Goal: Check status: Check status

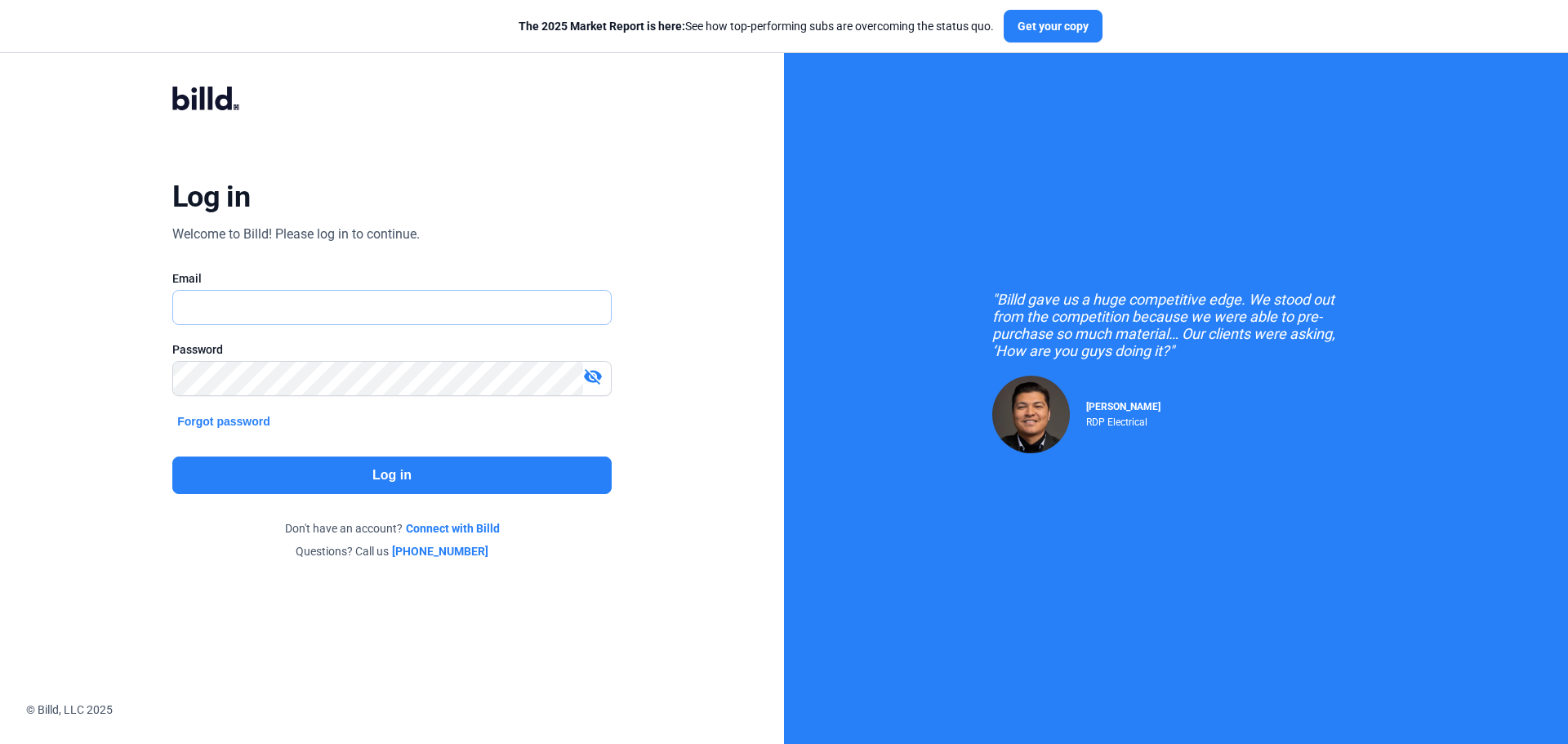
type input "[EMAIL_ADDRESS][DOMAIN_NAME]"
click at [338, 480] on button "Log in" at bounding box center [391, 475] width 439 height 37
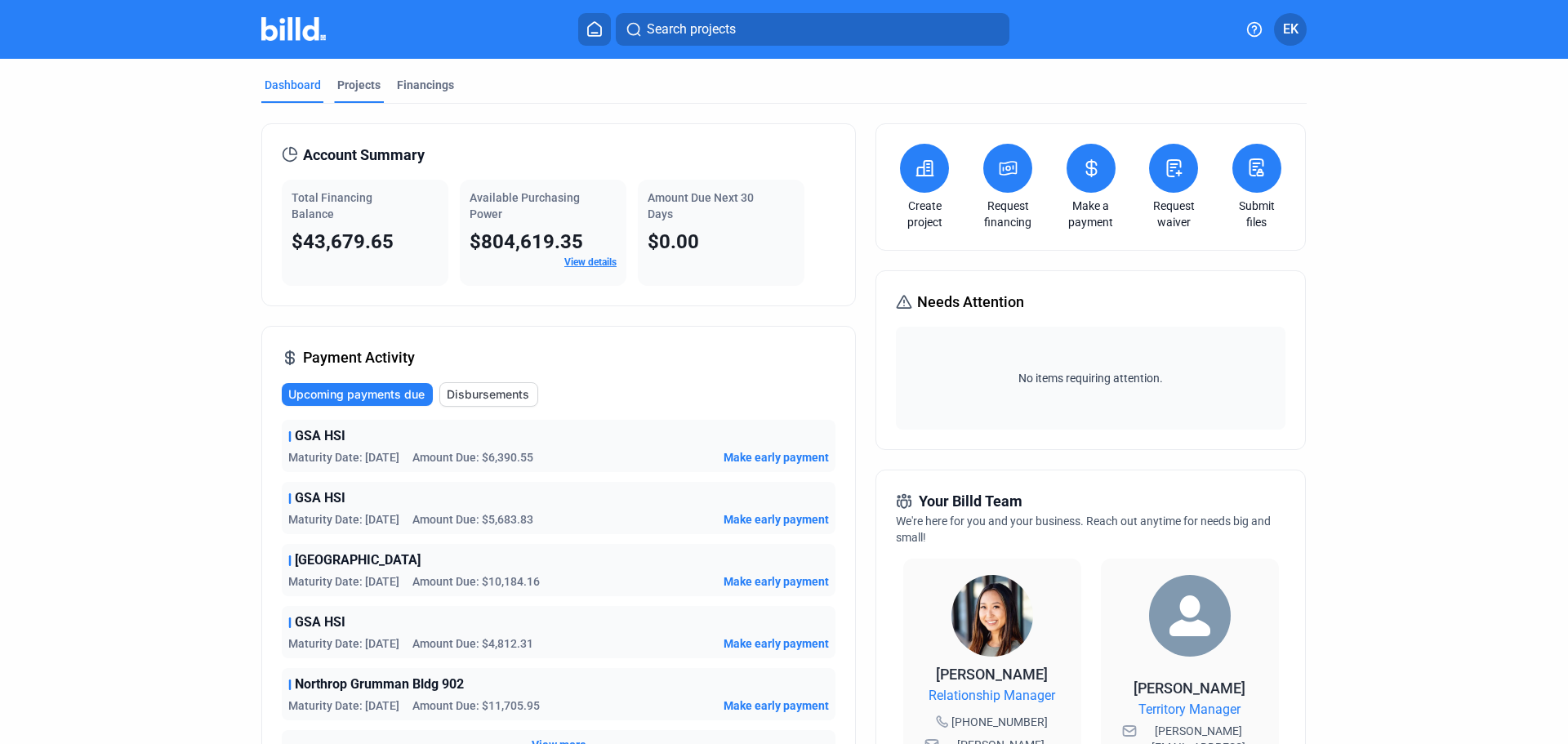
click at [344, 85] on div "Projects" at bounding box center [359, 85] width 43 height 16
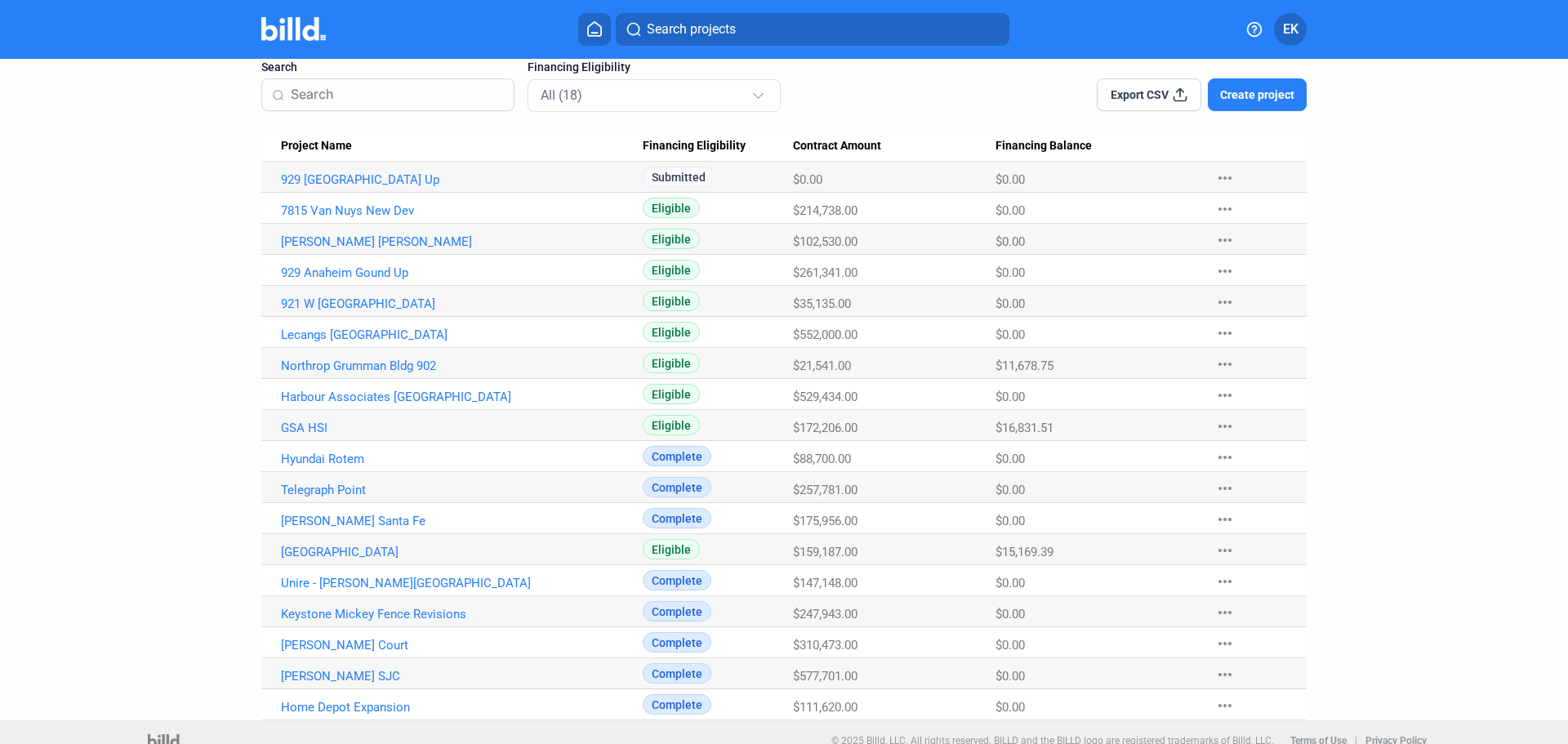
scroll to position [129, 0]
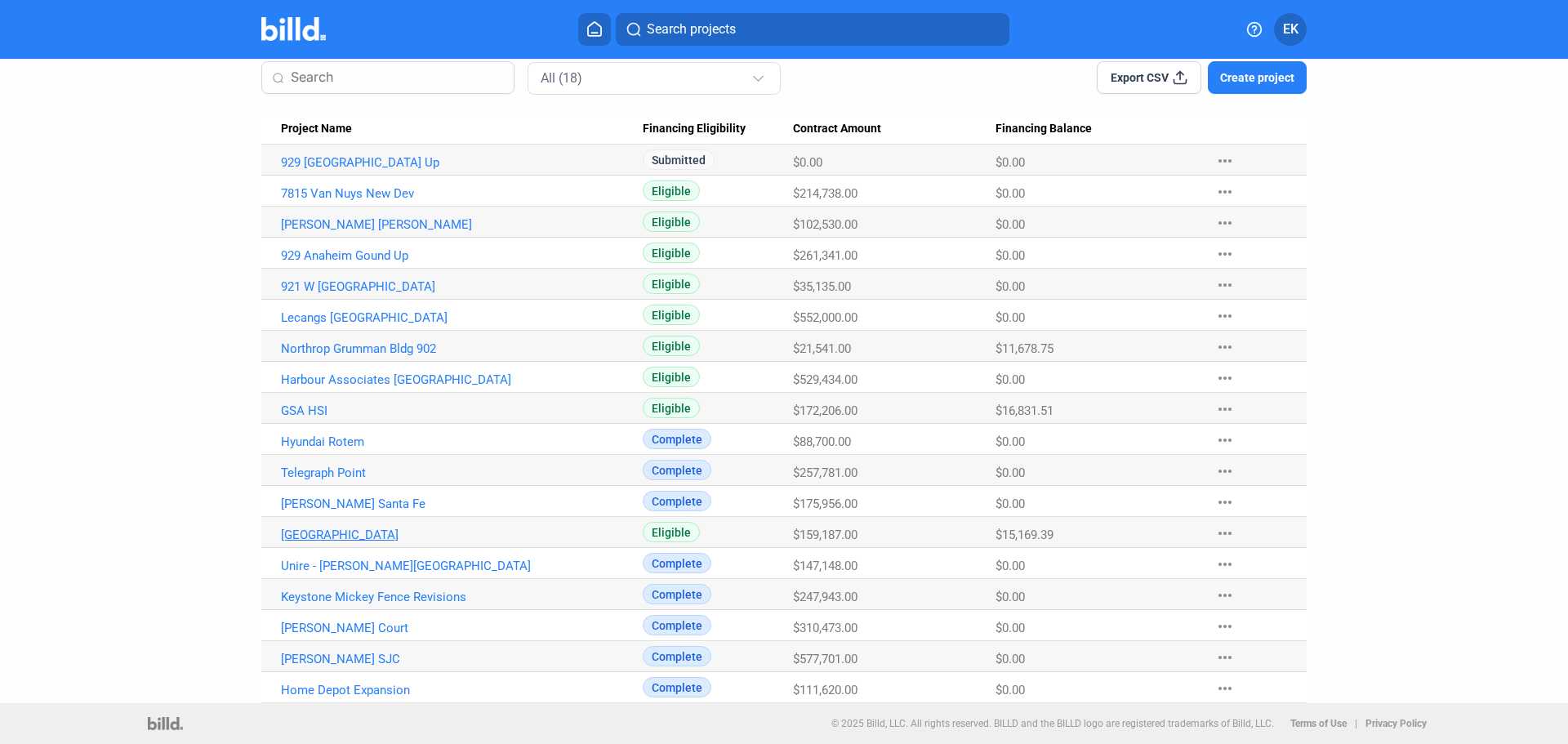
click at [373, 535] on link "[GEOGRAPHIC_DATA]" at bounding box center [461, 534] width 361 height 14
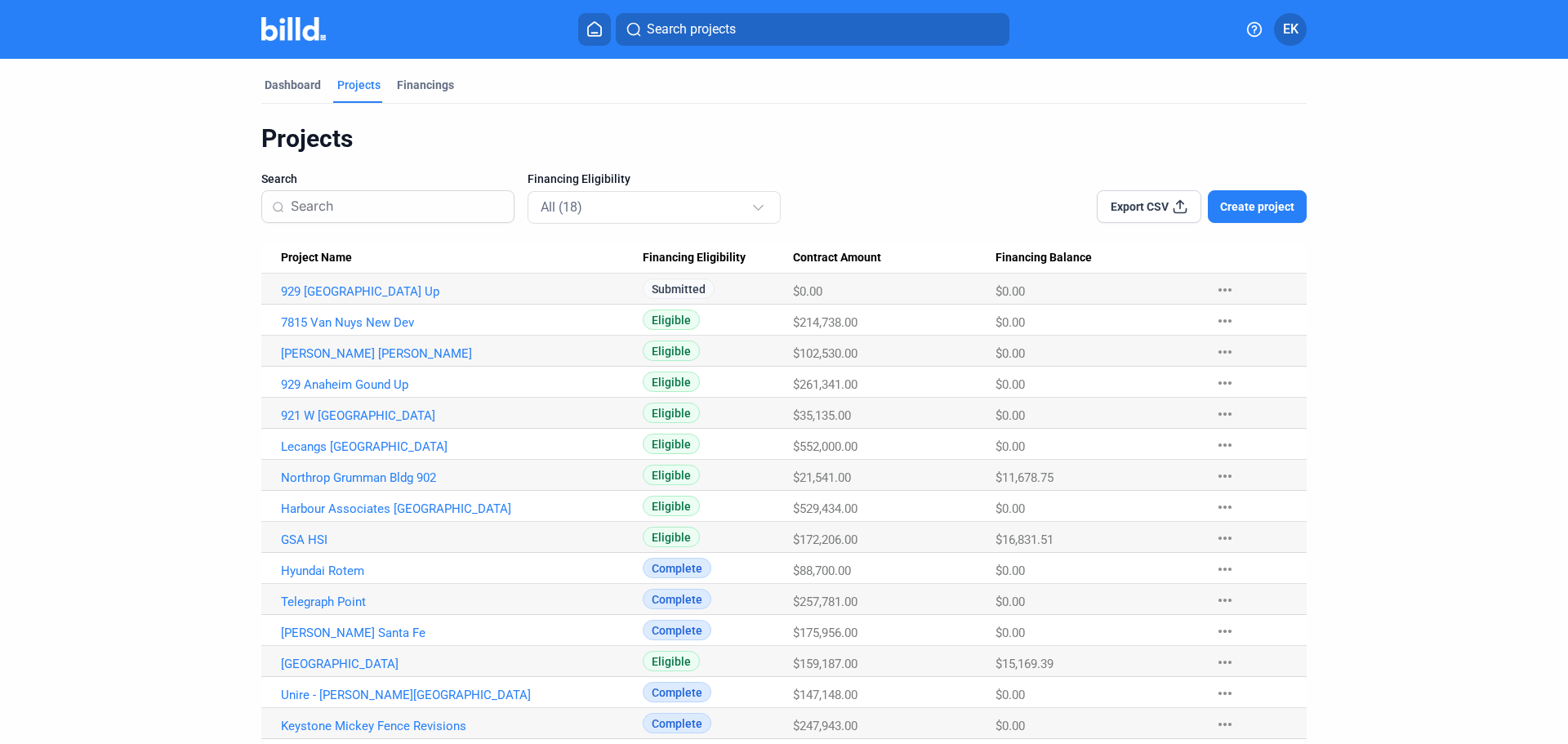
scroll to position [129, 0]
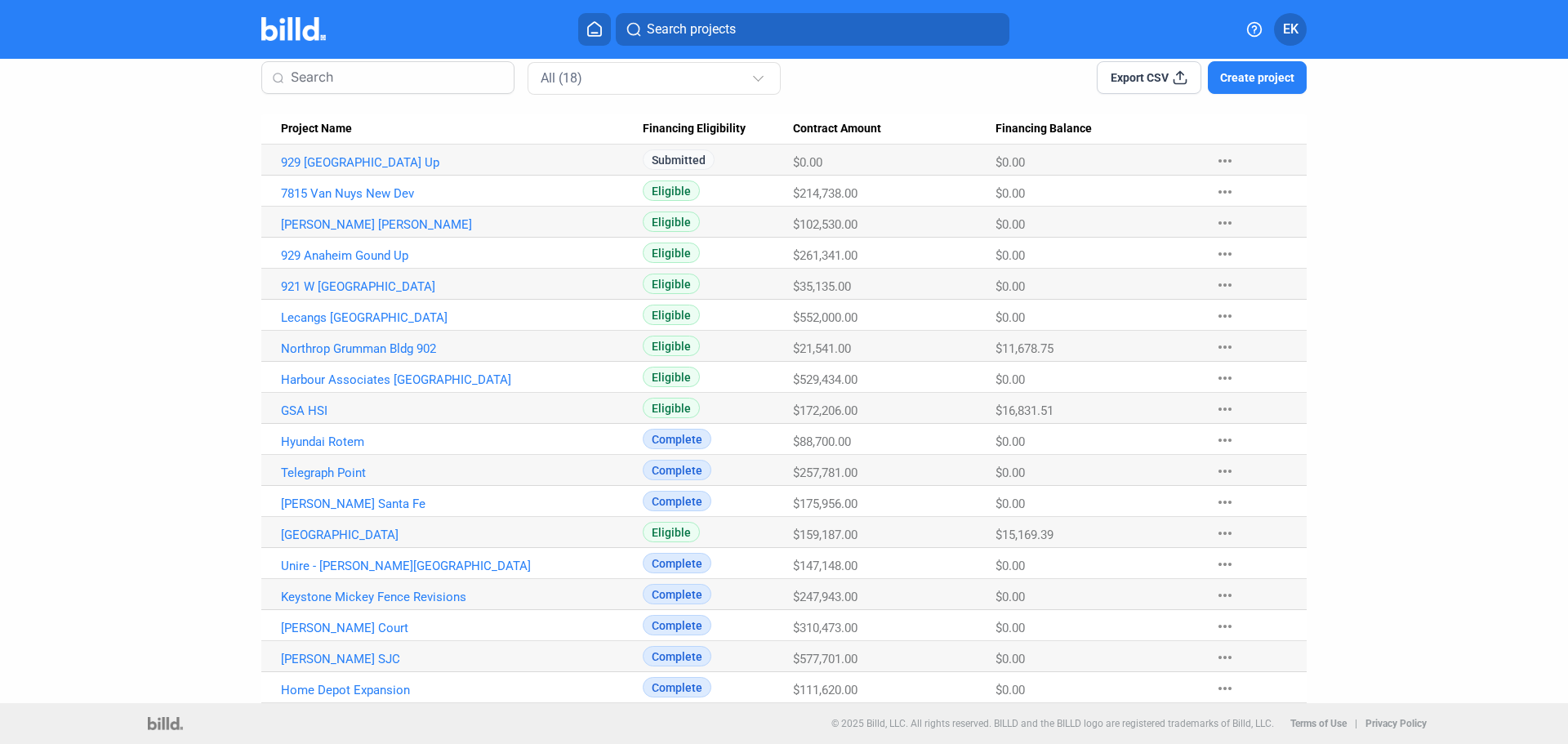
drag, startPoint x: 991, startPoint y: 534, endPoint x: 1076, endPoint y: 528, distance: 85.2
click at [1076, 528] on div "$15,169.39" at bounding box center [1098, 534] width 204 height 14
drag, startPoint x: 988, startPoint y: 402, endPoint x: 1088, endPoint y: 386, distance: 101.3
click at [1098, 394] on tr "GSA HSI Eligible $172,206.00 $16,831.51 more_horiz" at bounding box center [784, 409] width 1045 height 31
drag, startPoint x: 994, startPoint y: 339, endPoint x: 1070, endPoint y: 342, distance: 76.1
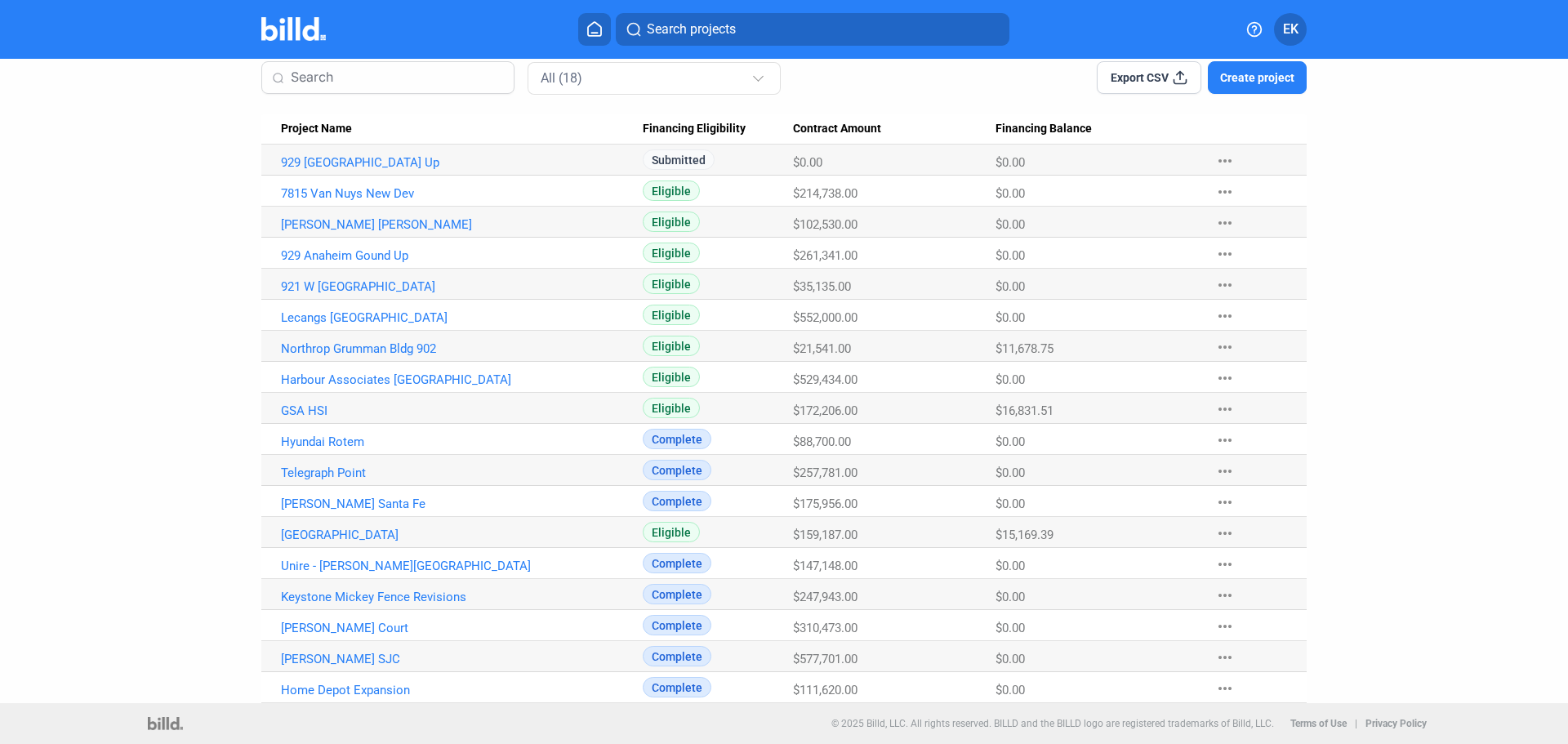
click at [1070, 342] on Balance "$11,678.75" at bounding box center [1098, 346] width 204 height 31
click at [373, 536] on link "[GEOGRAPHIC_DATA]" at bounding box center [461, 534] width 361 height 14
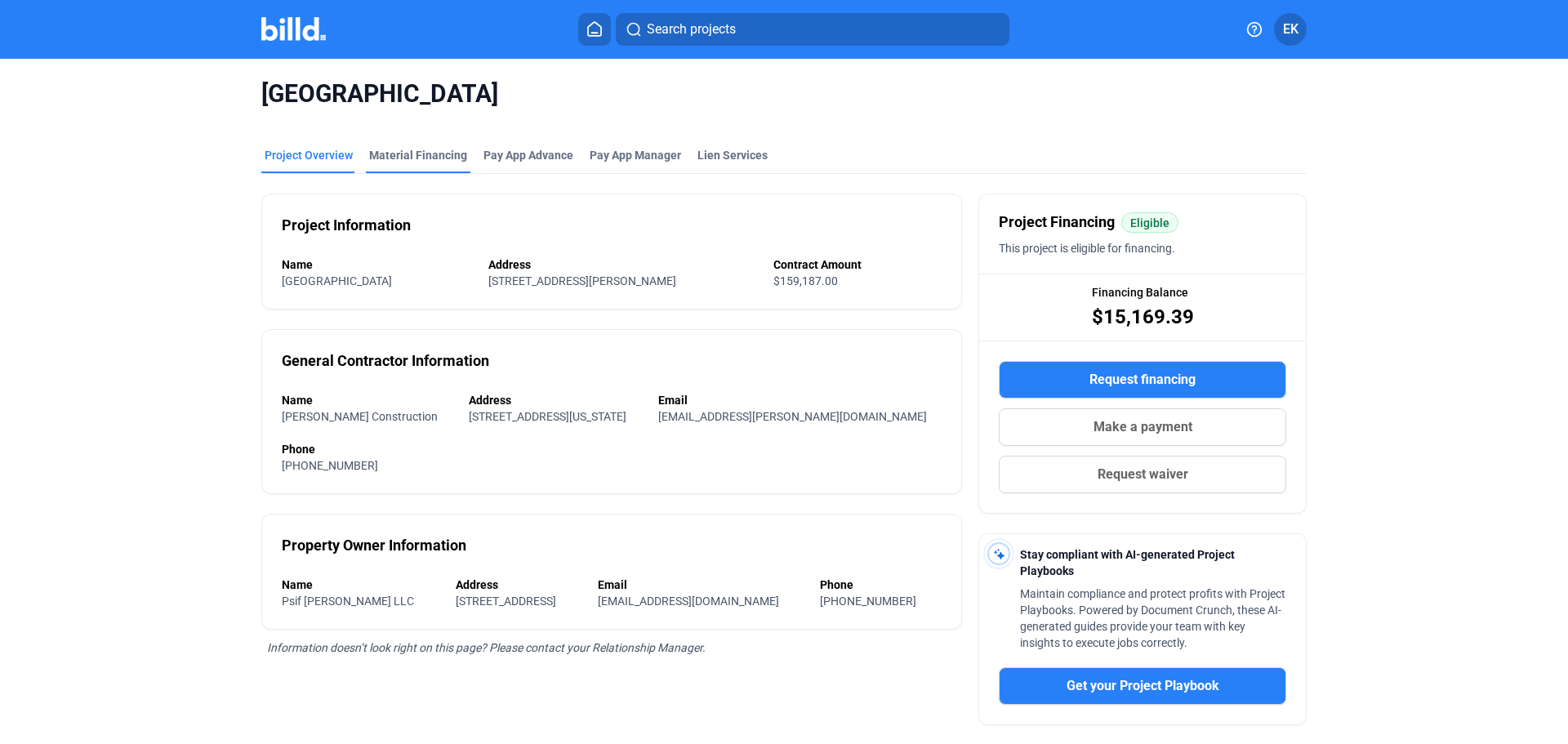
click at [426, 153] on div "Material Financing" at bounding box center [418, 155] width 98 height 16
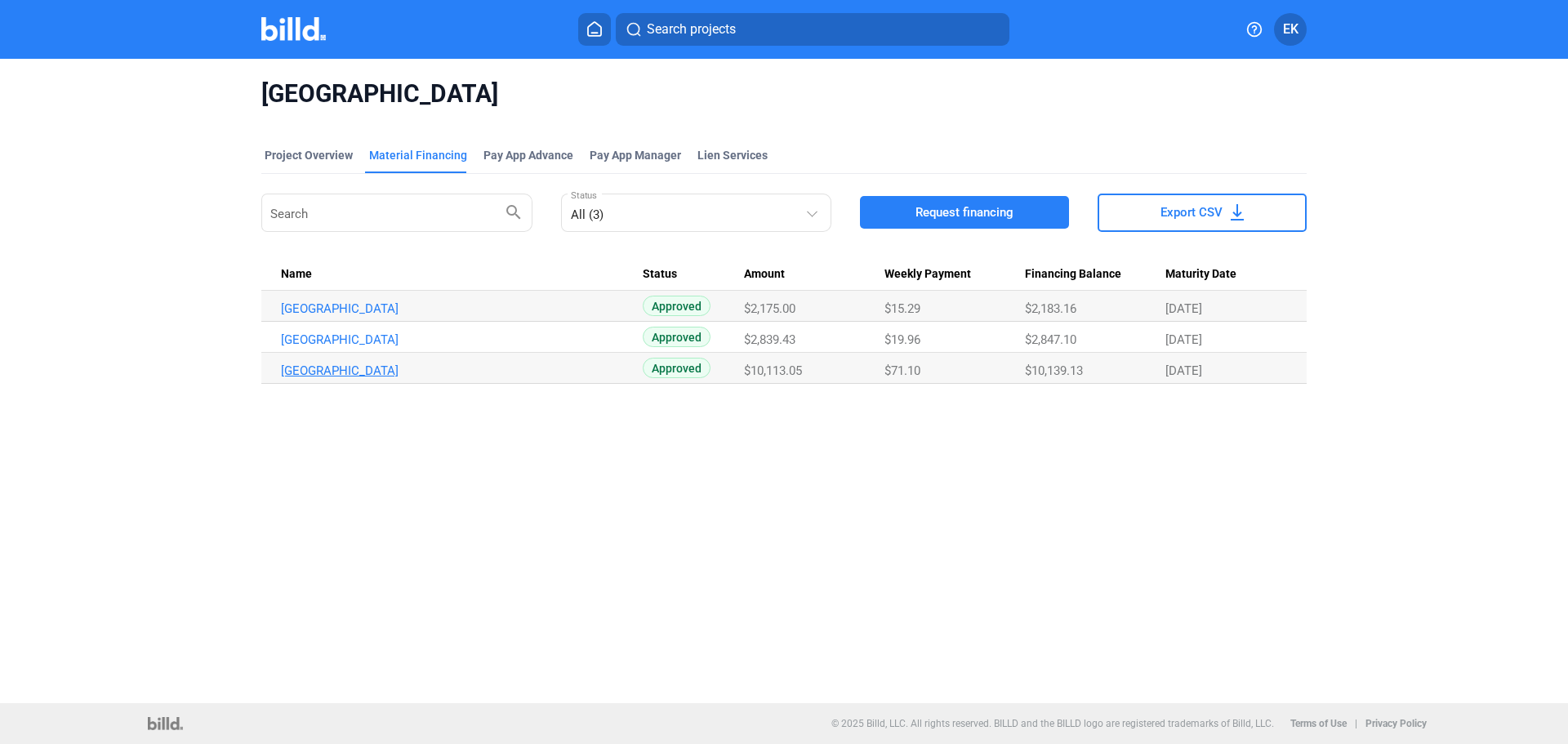
click at [393, 370] on link "[GEOGRAPHIC_DATA]" at bounding box center [461, 370] width 361 height 14
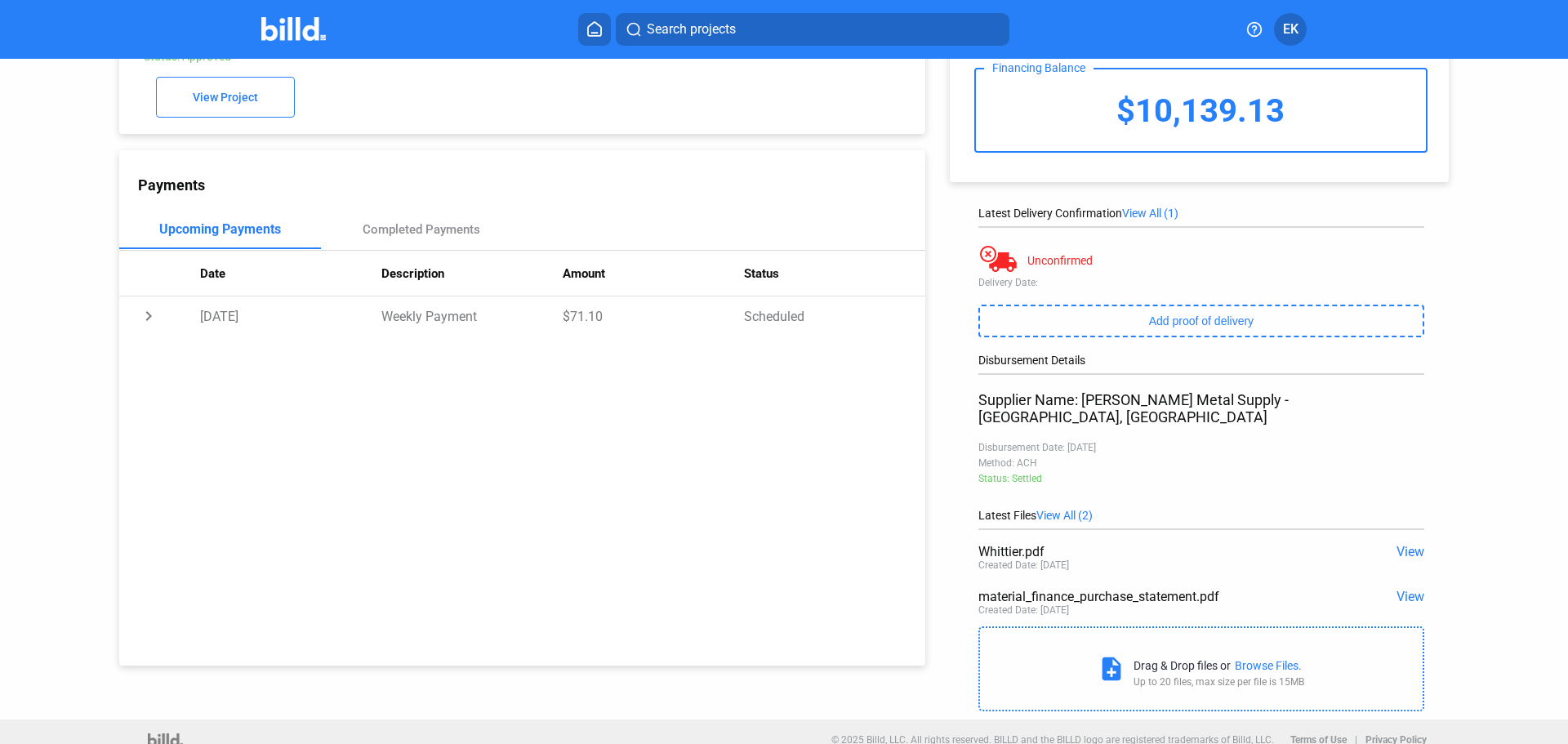
scroll to position [100, 0]
click at [1064, 507] on span "View All (2)" at bounding box center [1064, 513] width 57 height 13
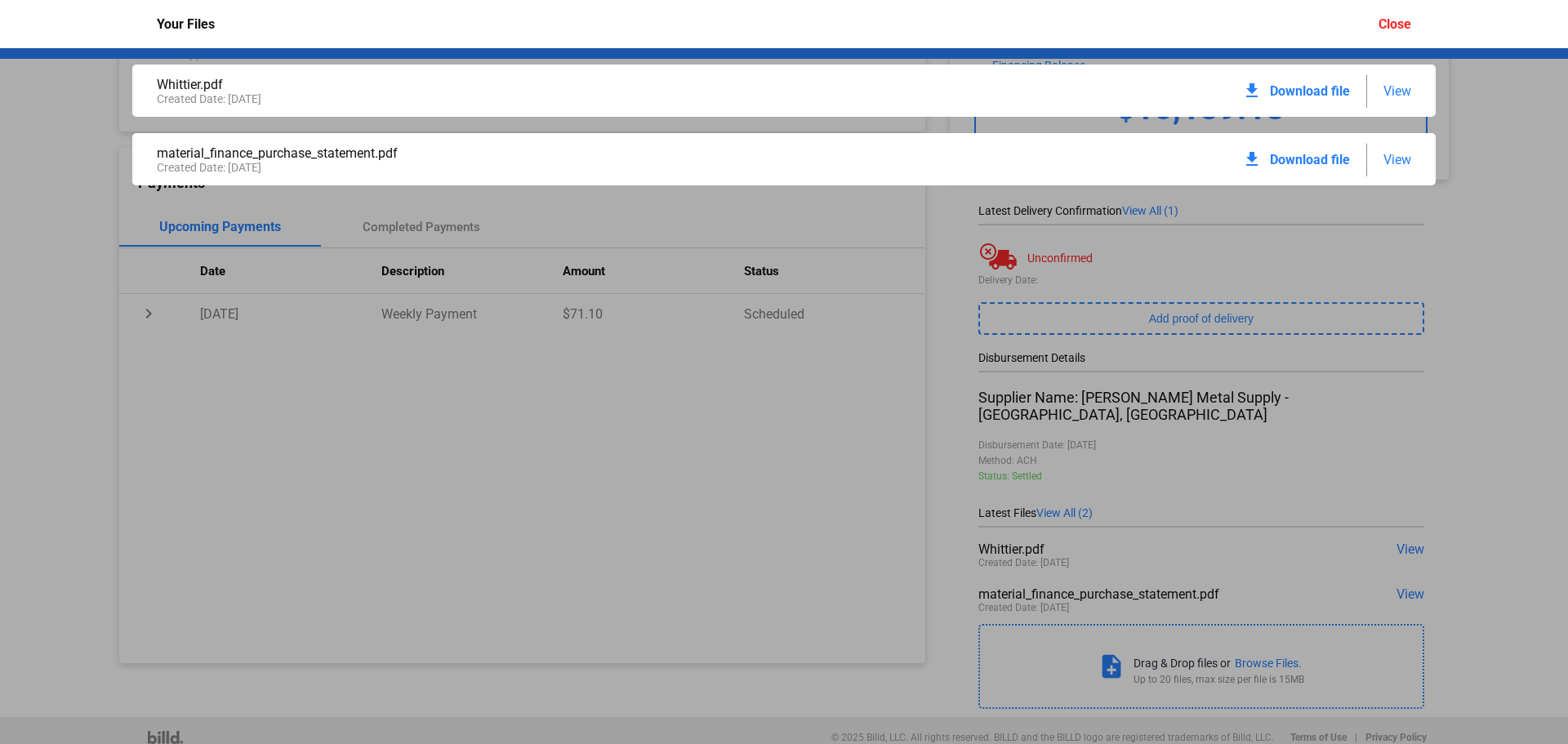
click at [1399, 157] on span "View" at bounding box center [1397, 160] width 28 height 15
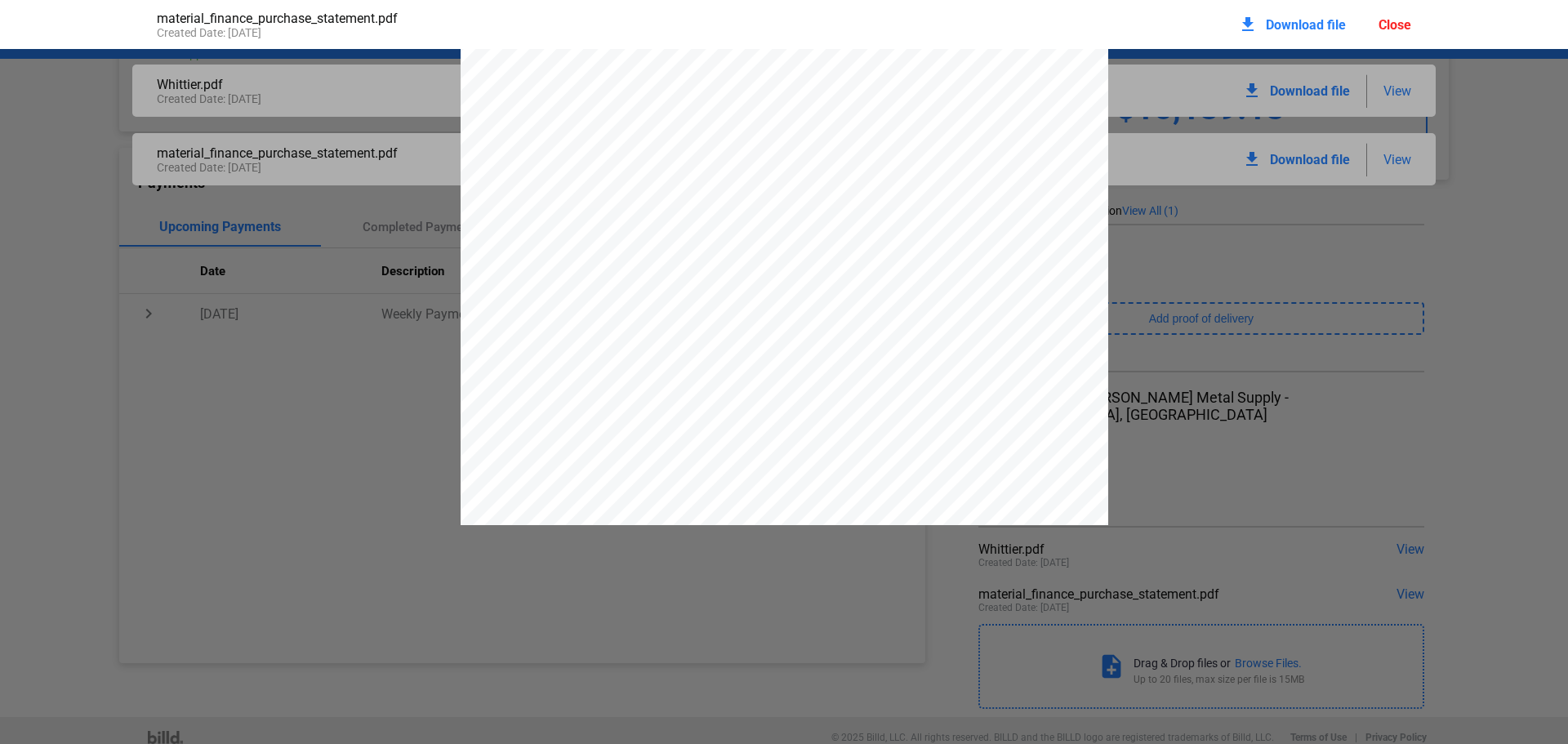
scroll to position [0, 0]
click at [1400, 23] on div "Close" at bounding box center [1395, 25] width 33 height 15
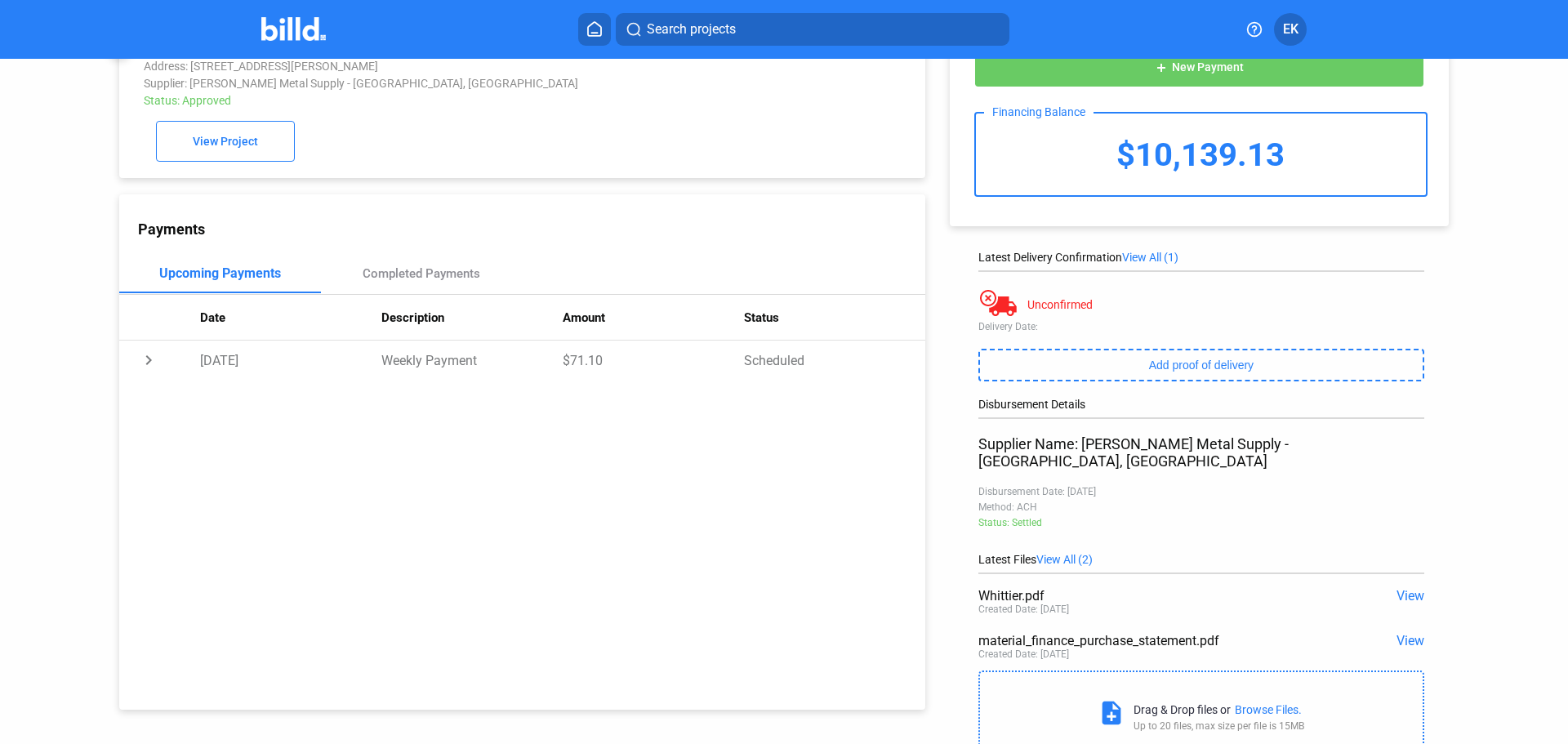
scroll to position [82, 0]
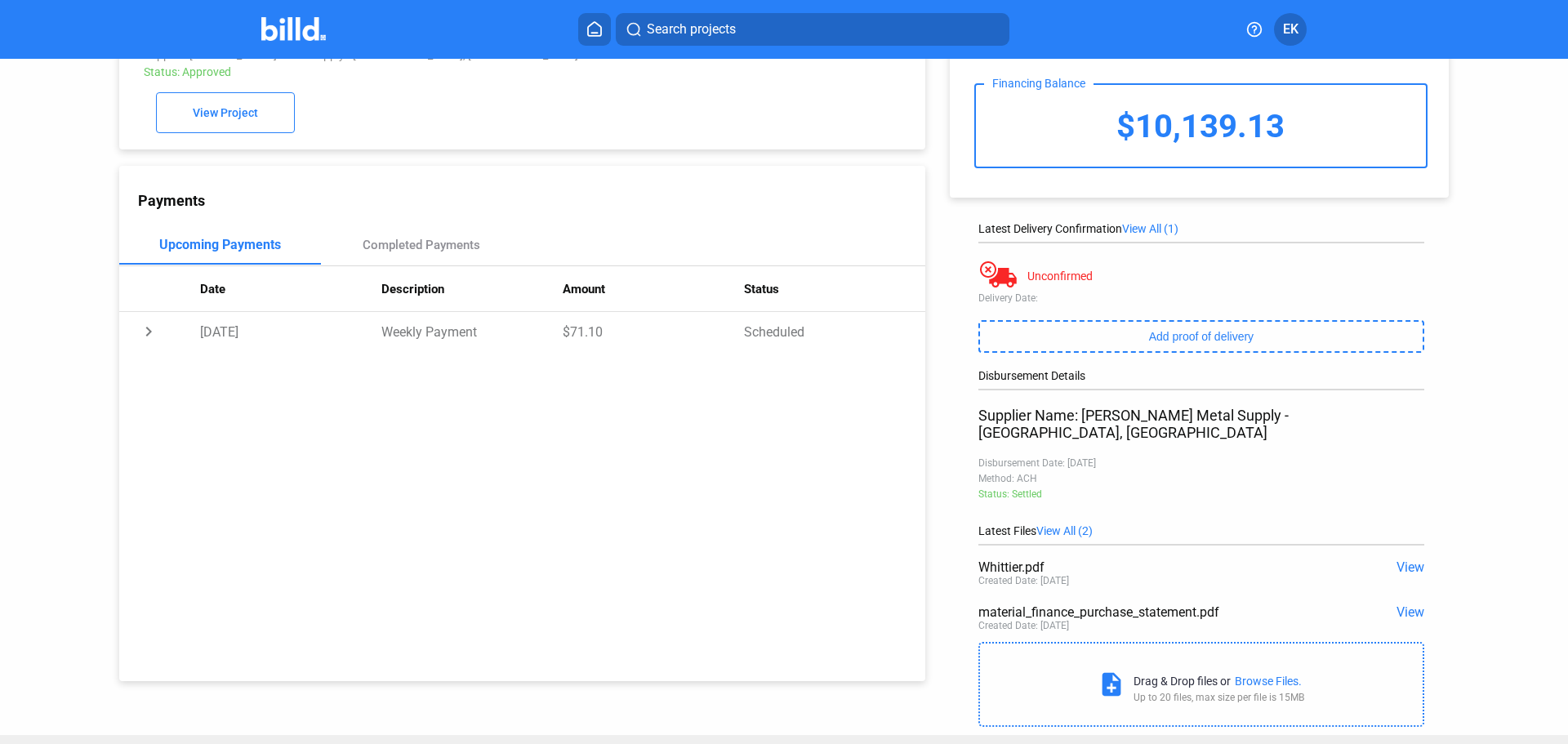
click at [1073, 524] on span "View All (2)" at bounding box center [1064, 531] width 57 height 13
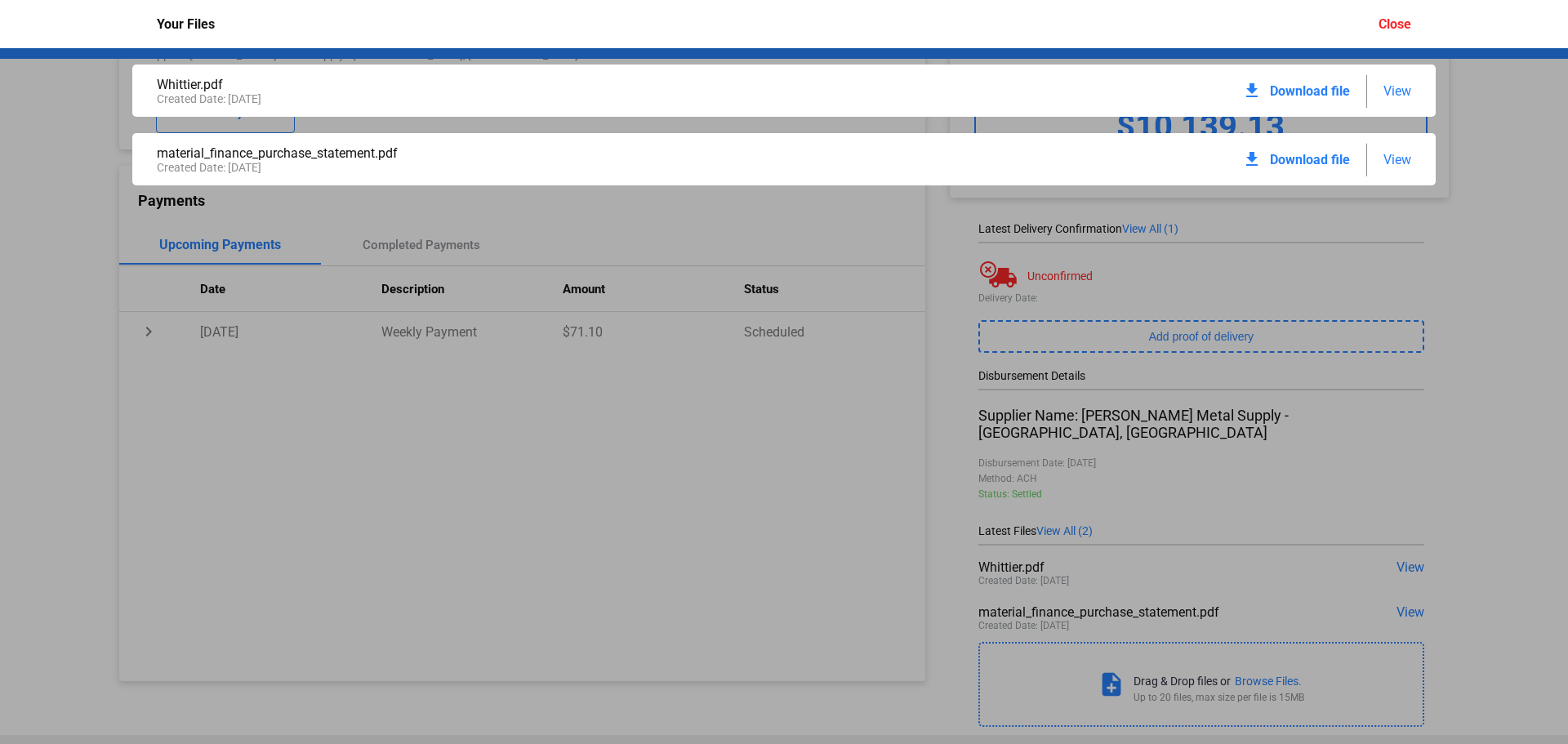
click at [1407, 93] on span "View" at bounding box center [1397, 91] width 28 height 15
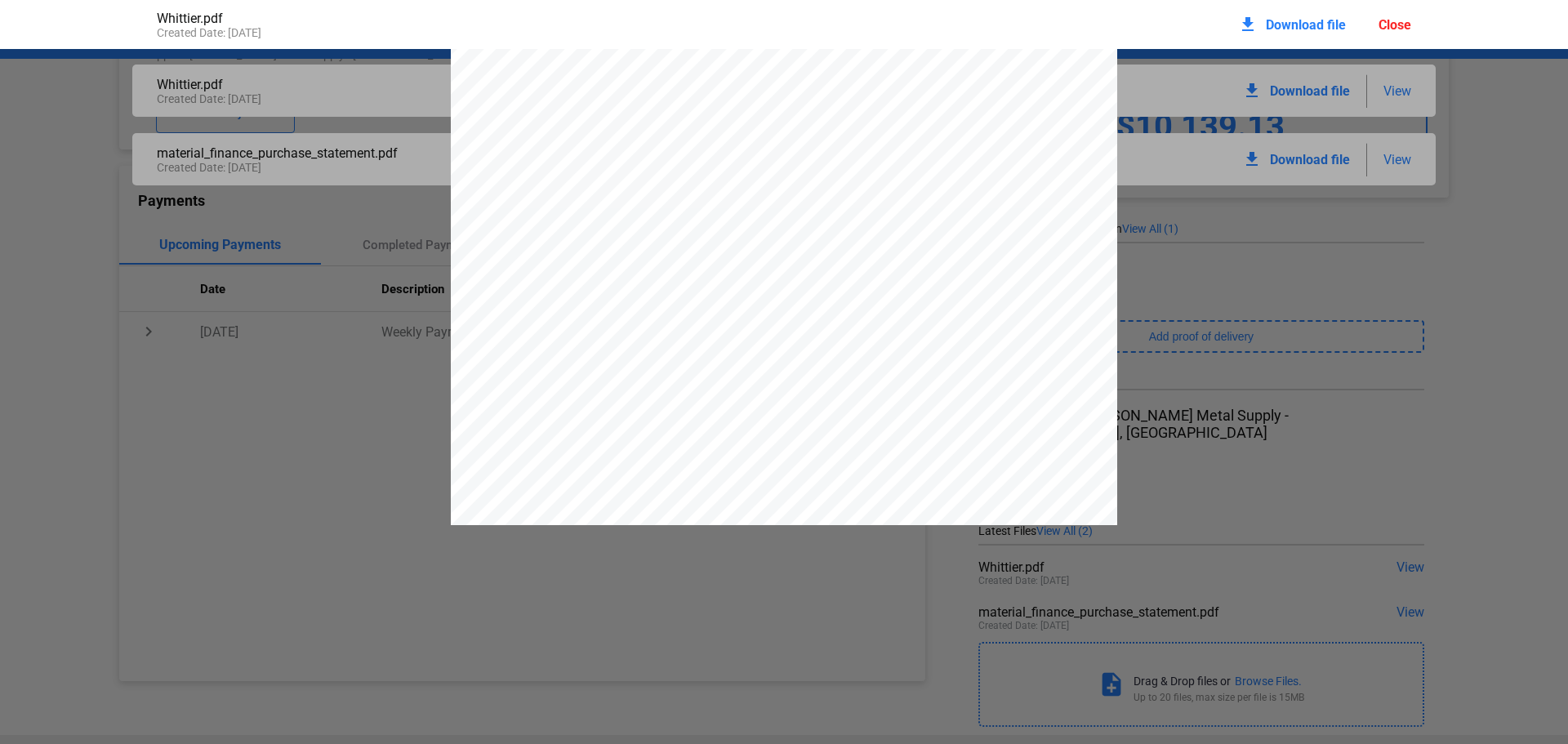
scroll to position [402, 0]
click at [1273, 280] on div "INVOICE DATE 110706 INVOICE DUE DATE INVOICE NO. [DATE] [DATE] PROJECT NO. [STR…" at bounding box center [784, 93] width 1568 height 862
click at [1405, 24] on div "Close" at bounding box center [1395, 25] width 33 height 15
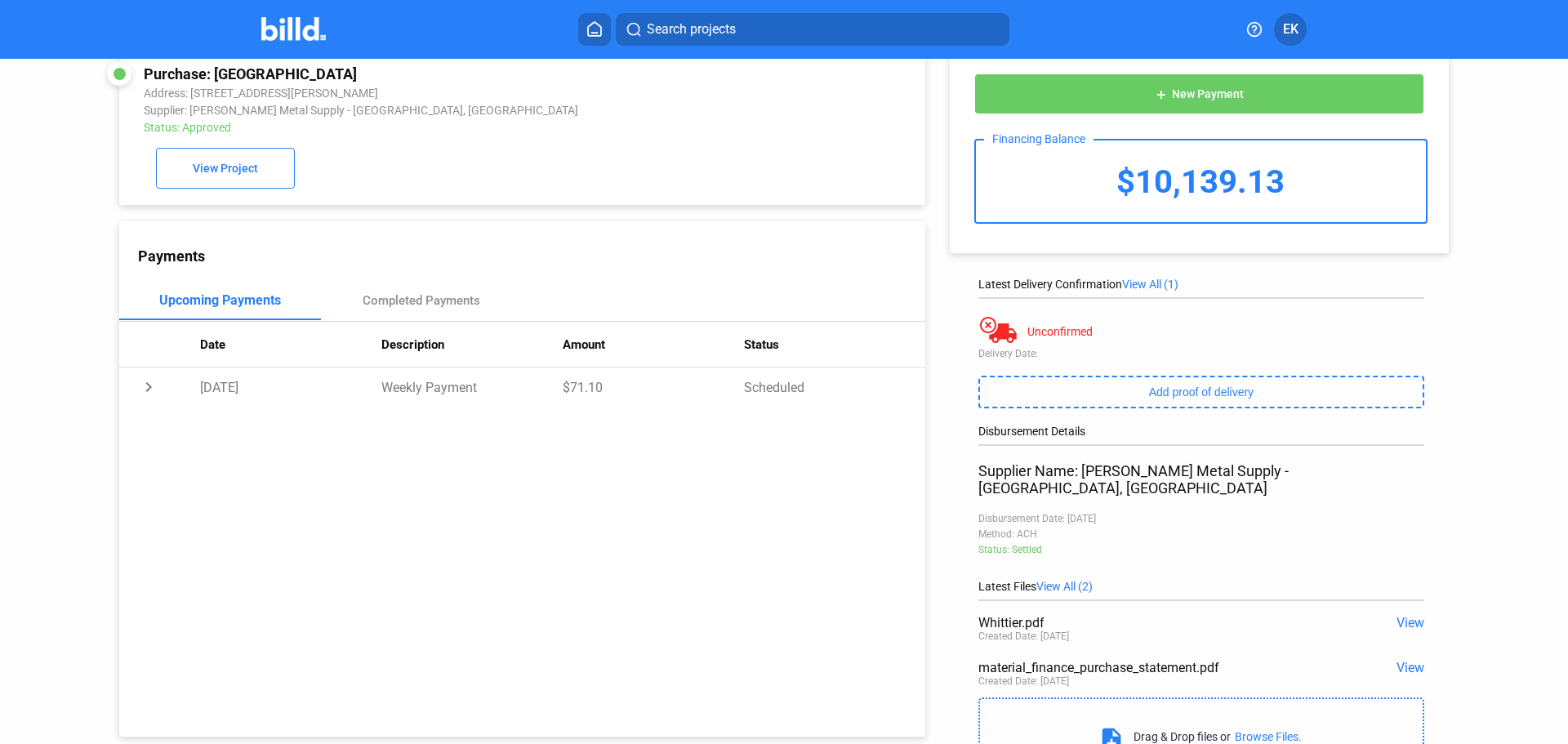
scroll to position [0, 0]
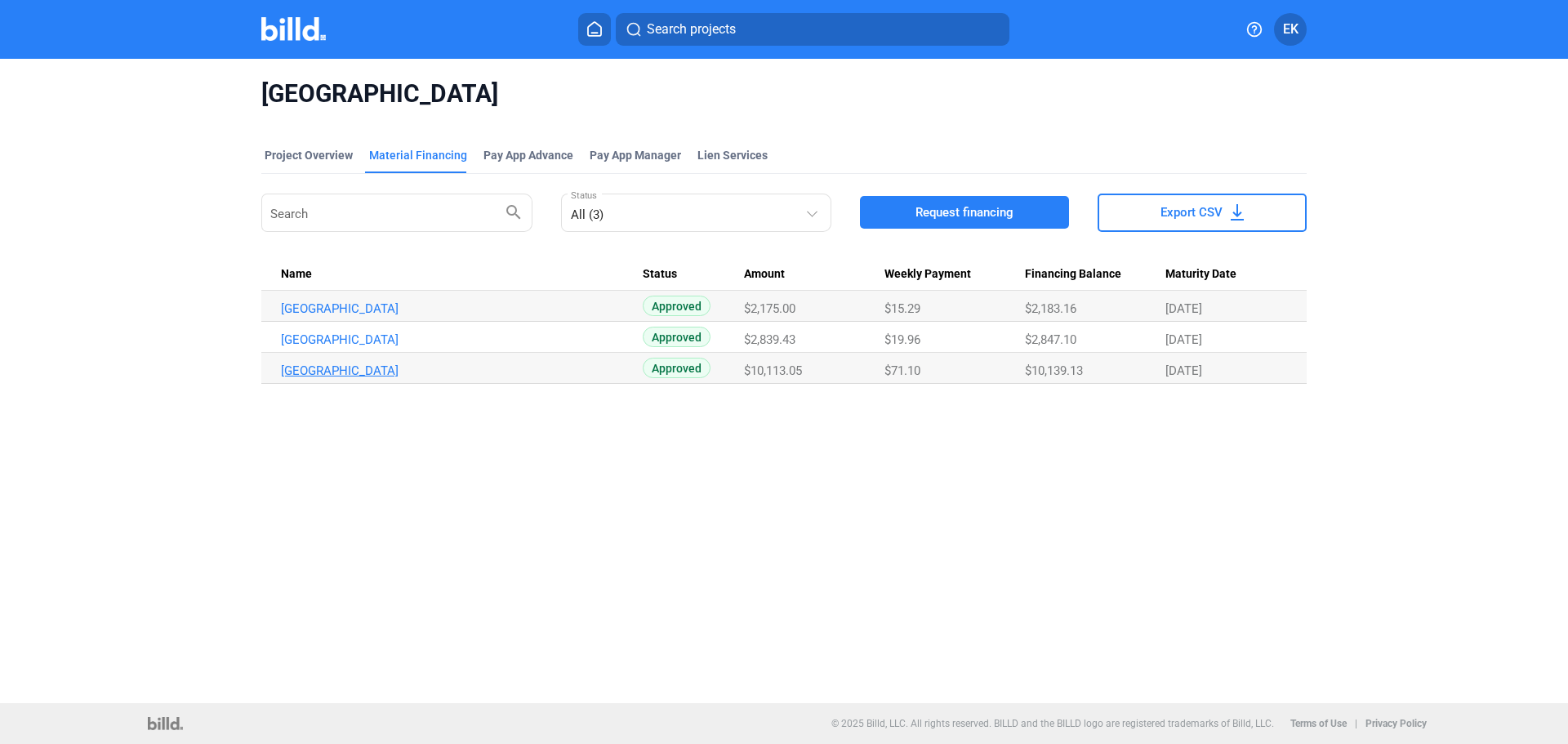
click at [386, 368] on link "[GEOGRAPHIC_DATA]" at bounding box center [461, 370] width 361 height 14
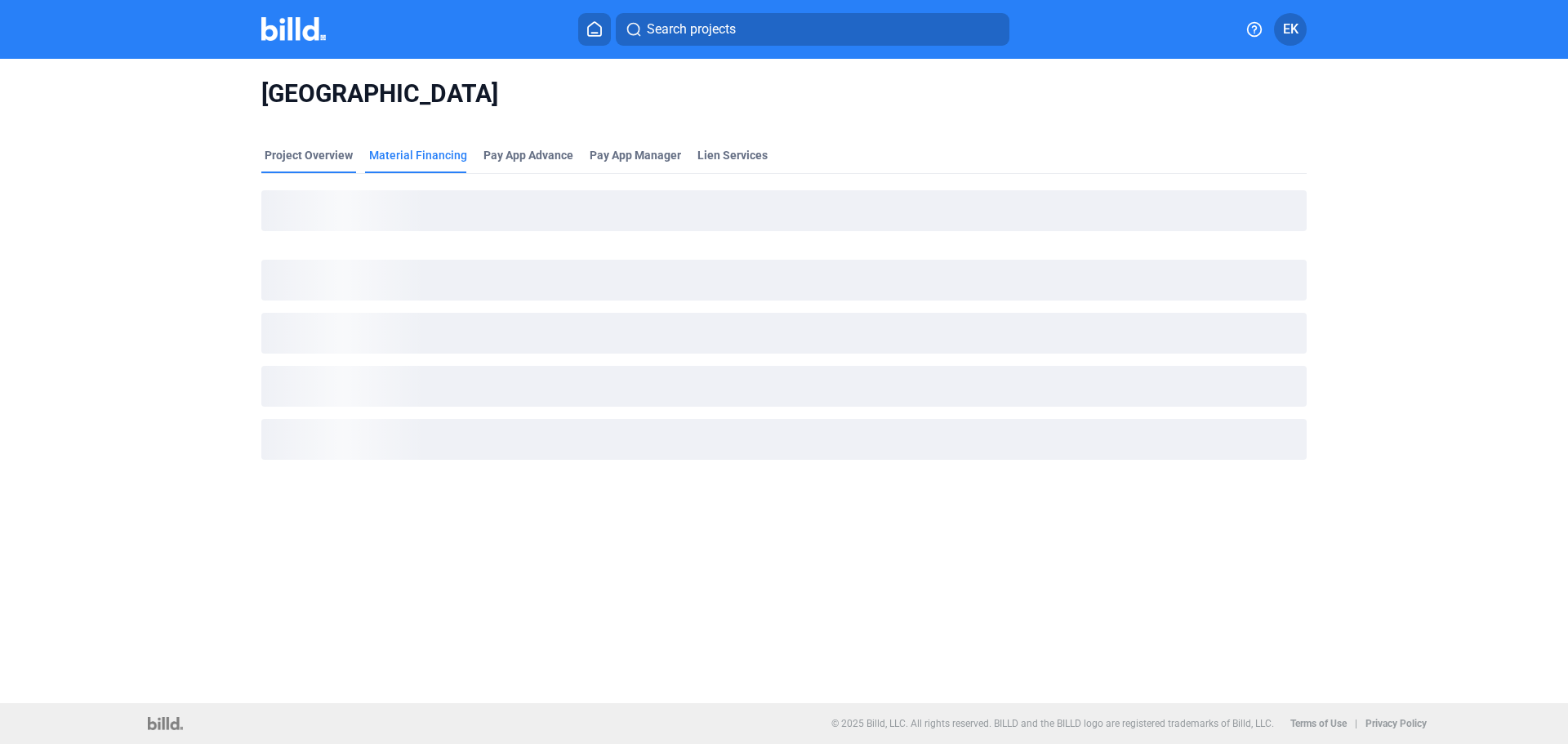
click at [305, 153] on div "Project Overview" at bounding box center [309, 155] width 88 height 16
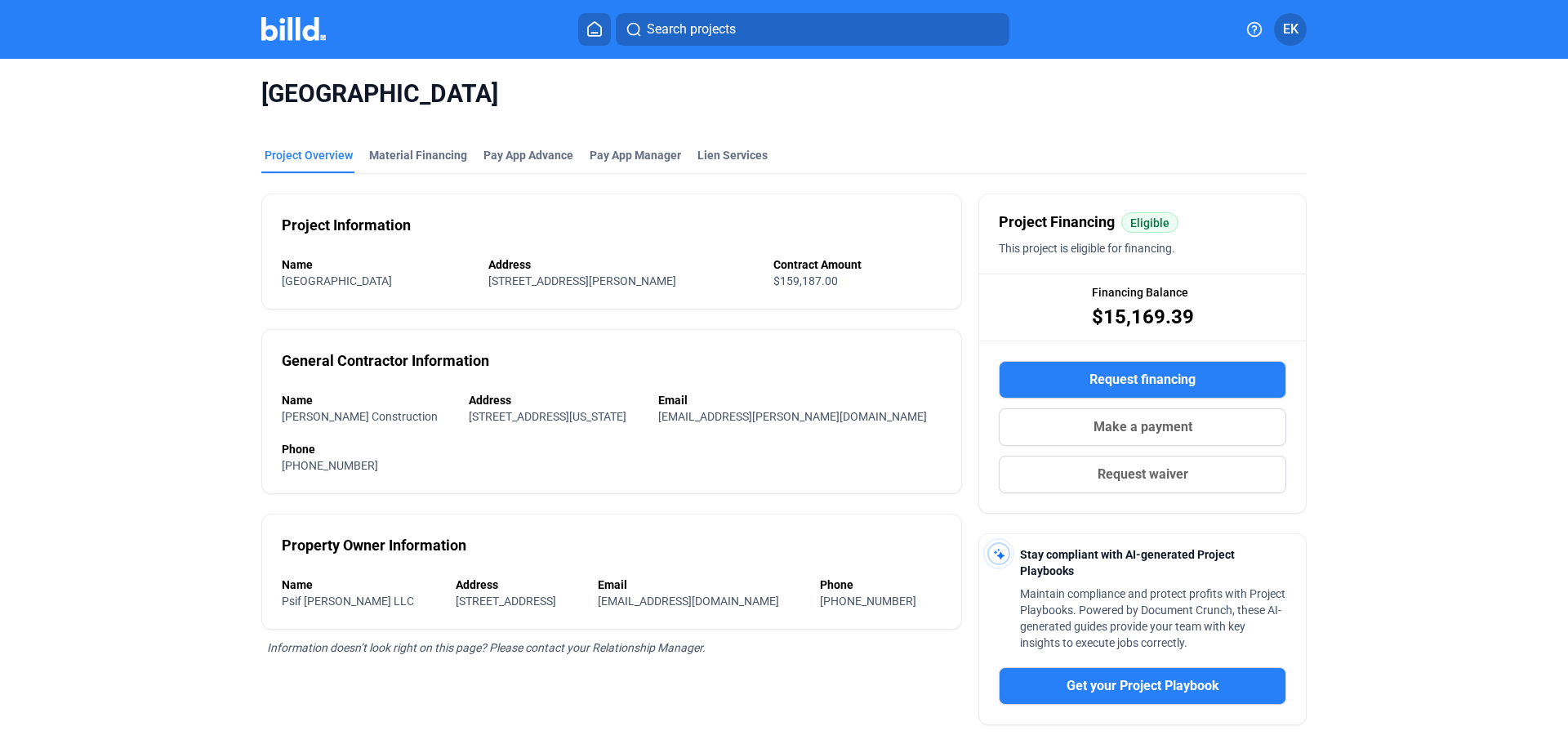
click at [286, 45] on div "Search projects EK" at bounding box center [784, 30] width 1274 height 33
click at [278, 13] on div "Search projects EK" at bounding box center [784, 30] width 1274 height 33
click at [282, 26] on img at bounding box center [293, 29] width 64 height 24
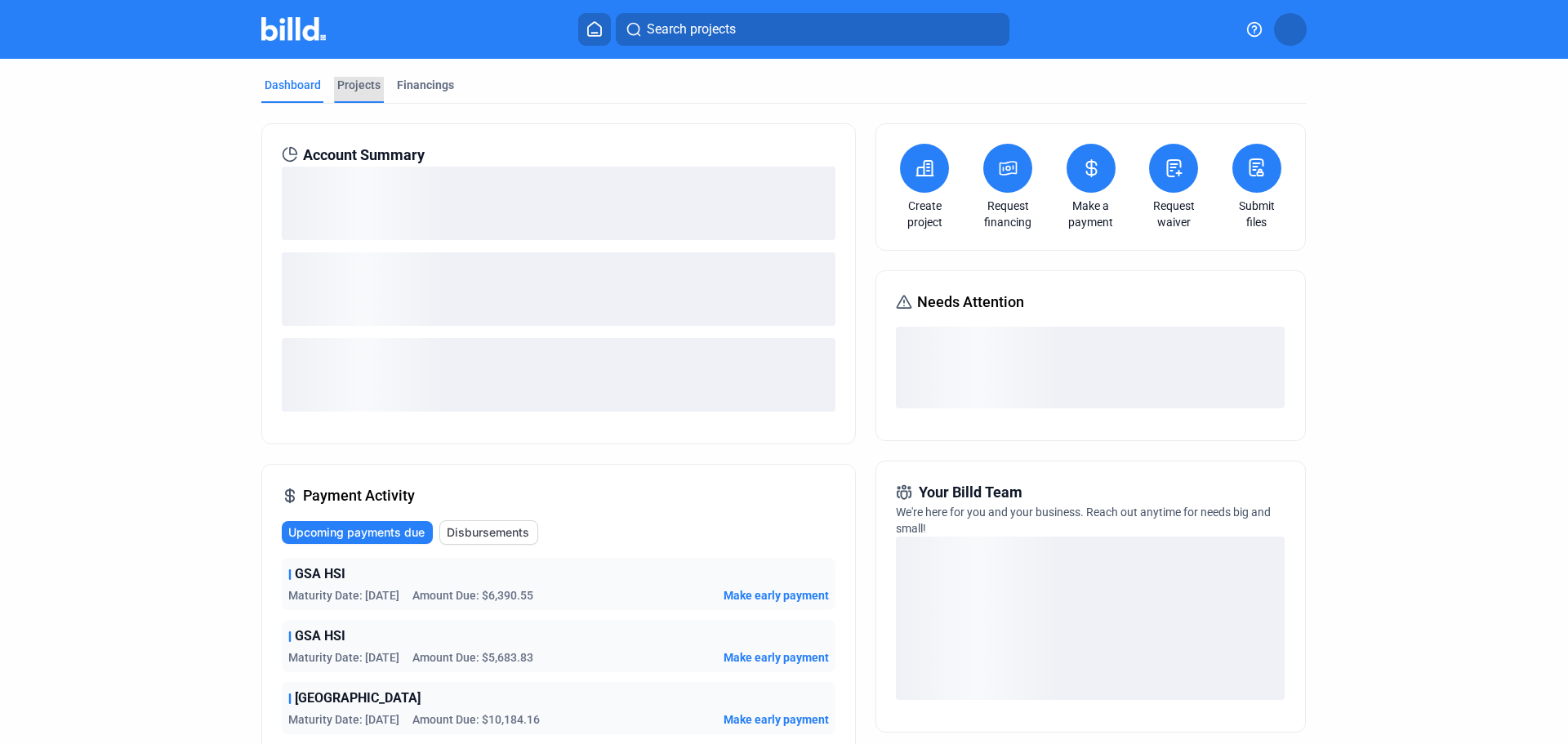
click at [356, 81] on div "Projects" at bounding box center [359, 85] width 43 height 16
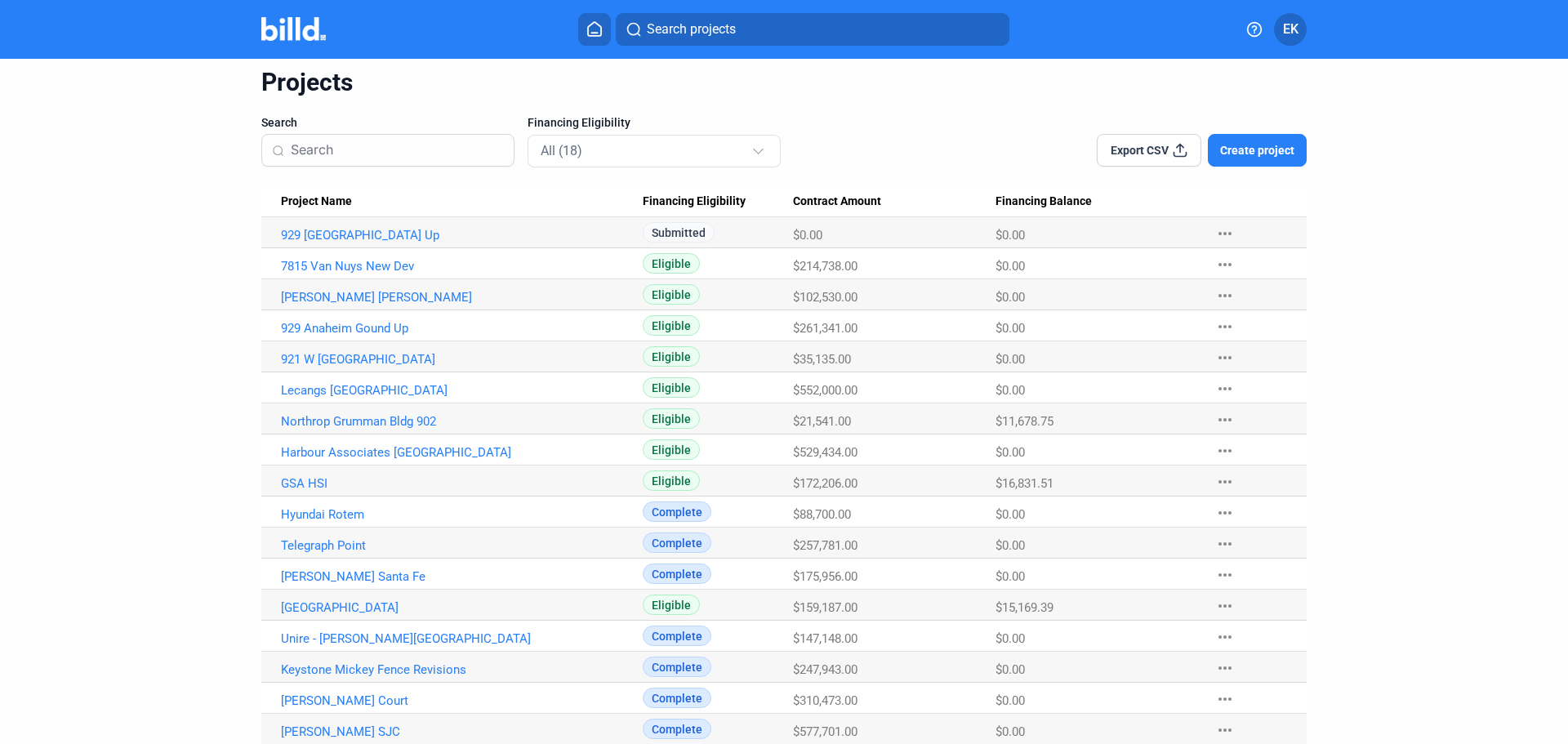
scroll to position [129, 0]
